Goal: Transaction & Acquisition: Obtain resource

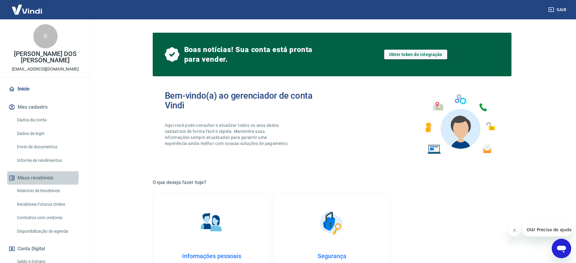
click at [40, 177] on button "Meus recebíveis" at bounding box center [45, 178] width 76 height 13
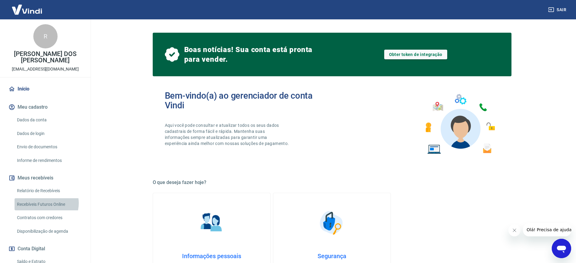
click at [45, 203] on link "Recebíveis Futuros Online" at bounding box center [49, 205] width 69 height 12
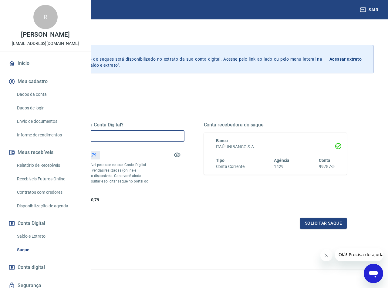
click at [158, 135] on input "R$ 0,00" at bounding box center [112, 135] width 143 height 11
type input "R$ 2.410,79"
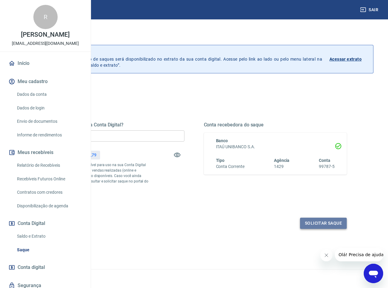
click at [320, 229] on button "Solicitar saque" at bounding box center [323, 223] width 47 height 11
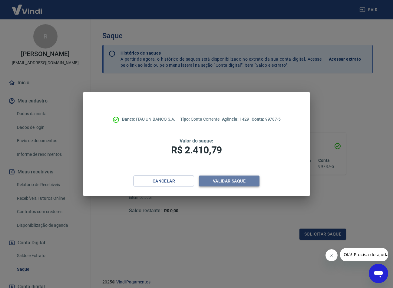
click at [233, 179] on button "Validar saque" at bounding box center [229, 180] width 61 height 11
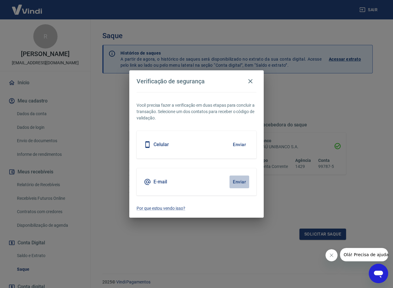
click at [237, 180] on button "Enviar" at bounding box center [240, 181] width 20 height 13
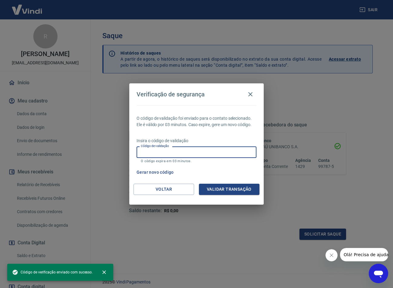
click at [174, 152] on input "Código de validação" at bounding box center [197, 151] width 120 height 11
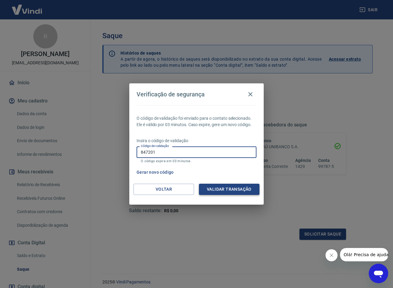
type input "847201"
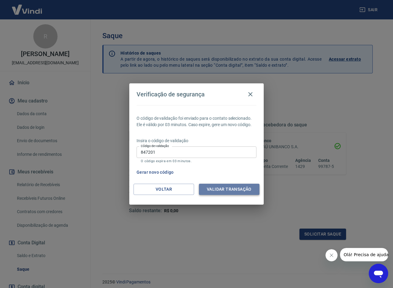
click at [214, 190] on button "Validar transação" at bounding box center [229, 189] width 61 height 11
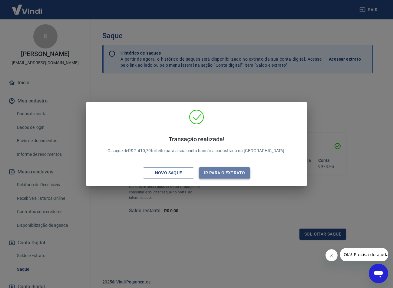
click at [230, 171] on button "Ir para o extrato" at bounding box center [224, 172] width 51 height 11
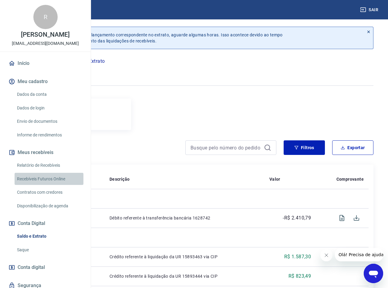
click at [53, 185] on link "Recebíveis Futuros Online" at bounding box center [49, 179] width 69 height 12
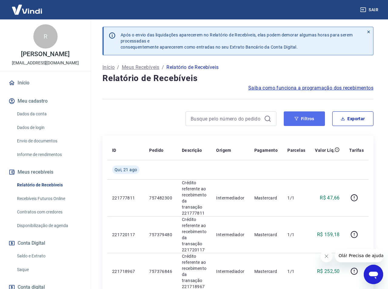
click at [306, 122] on button "Filtros" at bounding box center [304, 118] width 41 height 15
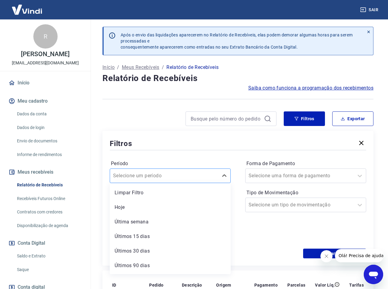
click at [159, 177] on input "Período" at bounding box center [143, 175] width 61 height 7
click at [146, 253] on div "Últimos 30 dias" at bounding box center [170, 251] width 121 height 12
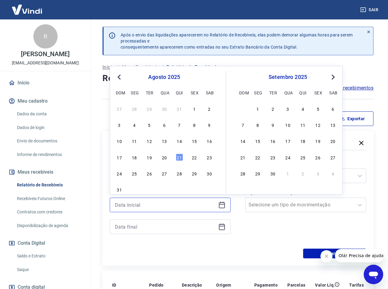
click at [176, 202] on input at bounding box center [165, 204] width 101 height 9
type input "[DATE]"
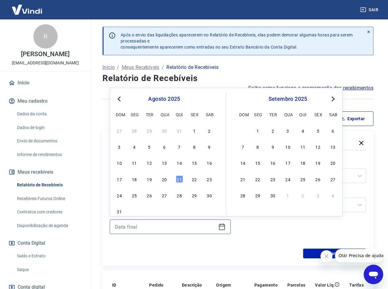
click at [154, 225] on input at bounding box center [165, 226] width 101 height 9
type input "30/09/2025"
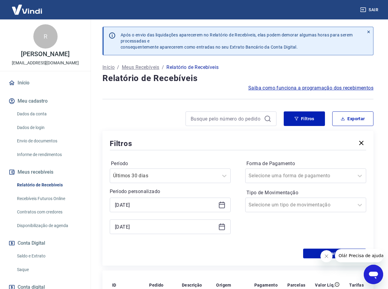
click at [248, 228] on div "Forma de Pagamento Selecione uma forma de pagamento Tipo de Movimentação Seleci…" at bounding box center [305, 200] width 121 height 82
click at [325, 255] on icon "Fechar mensagem da empresa" at bounding box center [326, 255] width 5 height 5
click at [330, 251] on button "Aplicar filtros" at bounding box center [334, 253] width 63 height 10
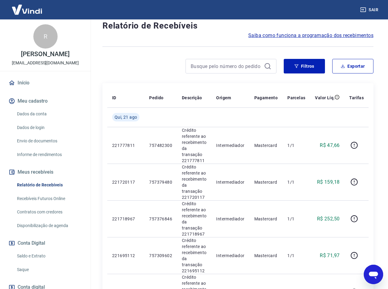
scroll to position [34, 0]
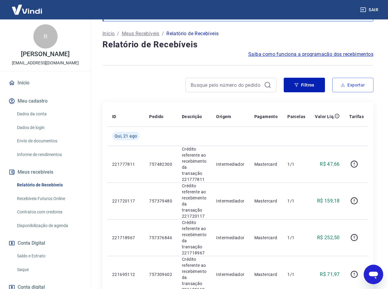
click at [348, 85] on button "Exportar" at bounding box center [352, 85] width 41 height 15
type input "01/07/2025"
type input "30/09/2025"
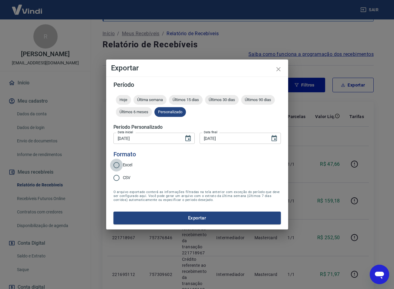
click at [116, 165] on input "Excel" at bounding box center [116, 165] width 13 height 13
radio input "true"
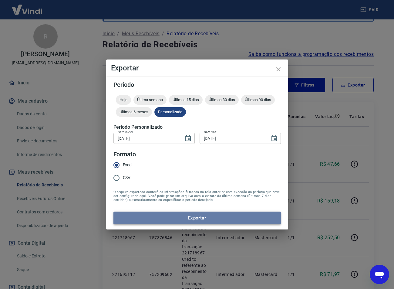
click at [195, 216] on button "Exportar" at bounding box center [196, 217] width 167 height 13
